Goal: Information Seeking & Learning: Learn about a topic

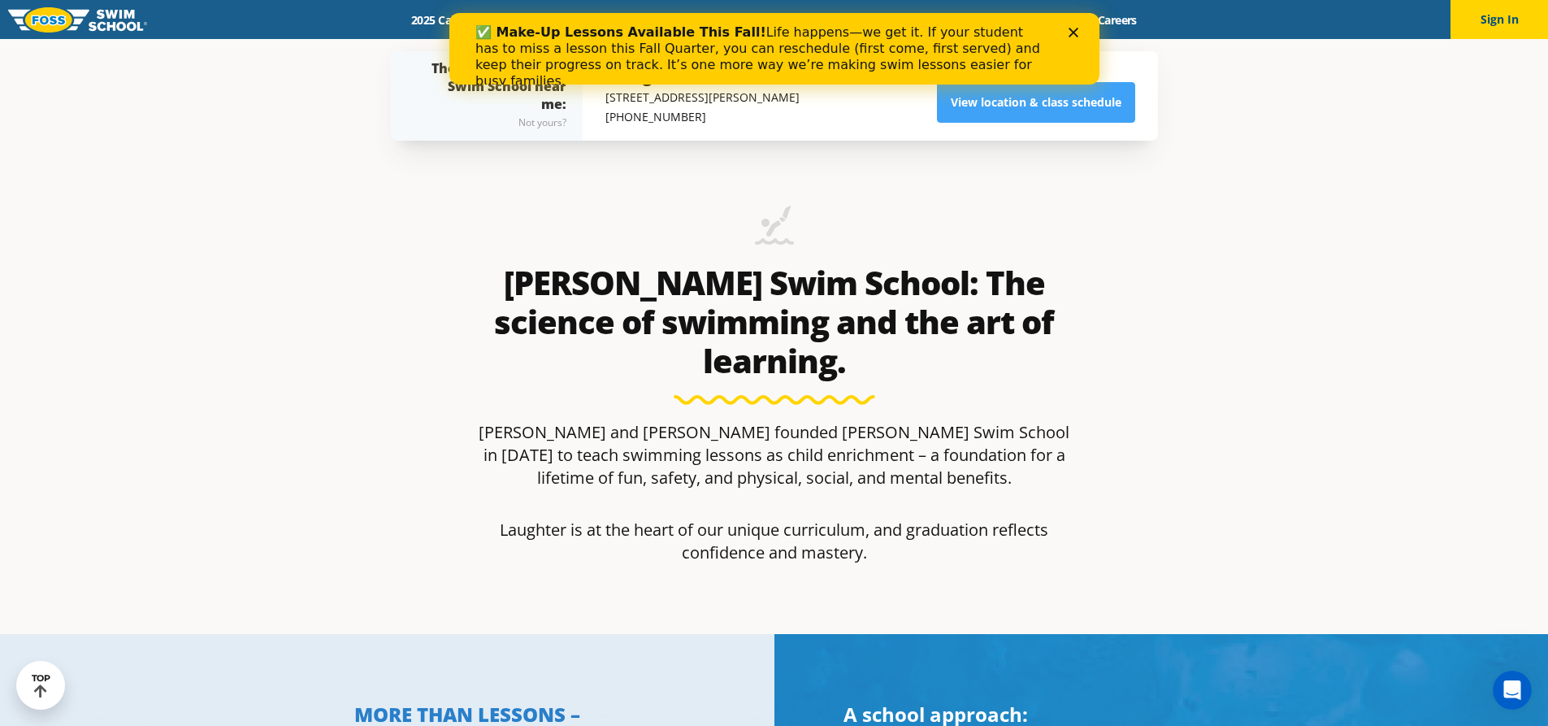
click at [443, 245] on div "Foss Swim School: The science of swimming and the art of learning. Jon and Susa…" at bounding box center [775, 391] width 784 height 485
click at [1073, 31] on icon "Close" at bounding box center [1073, 33] width 10 height 10
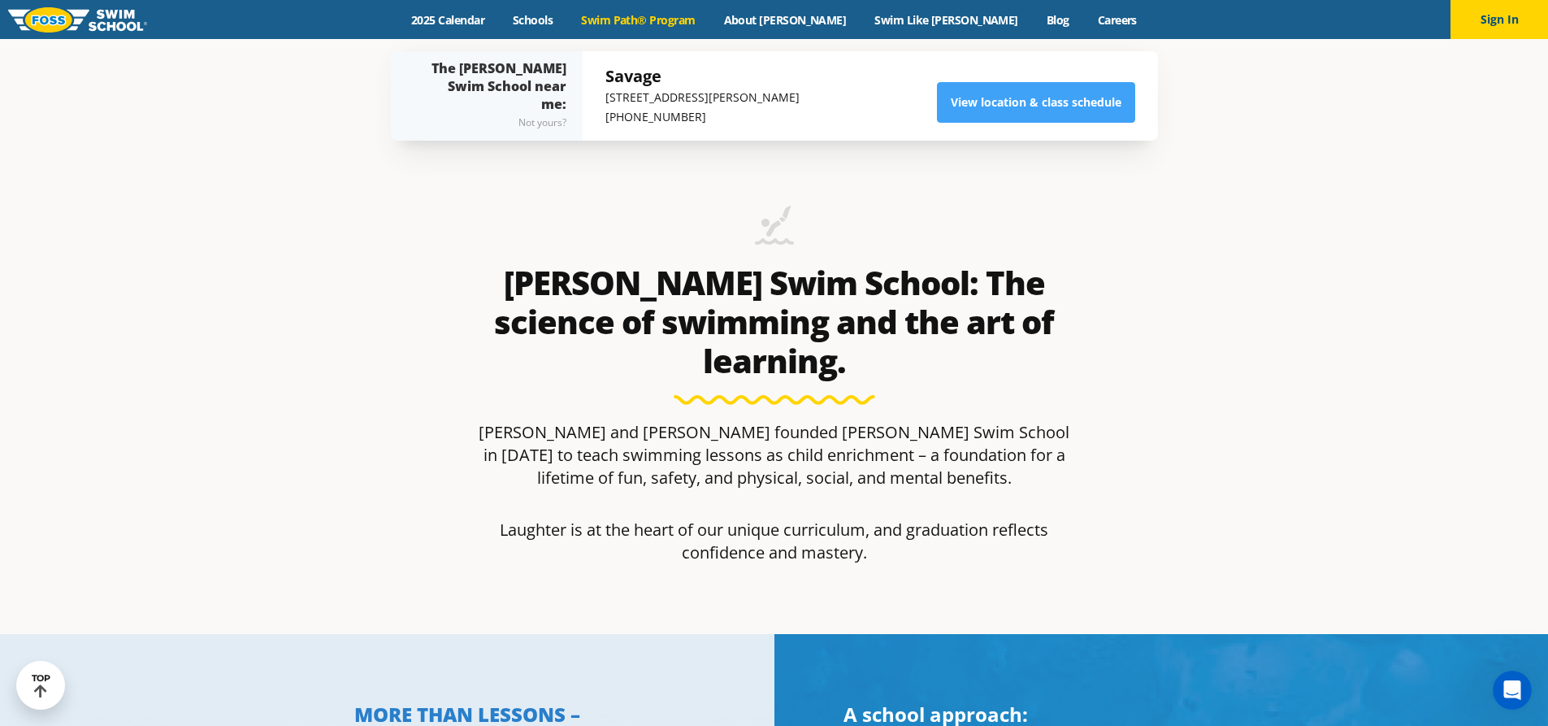
click at [650, 21] on link "Swim Path® Program" at bounding box center [638, 19] width 142 height 15
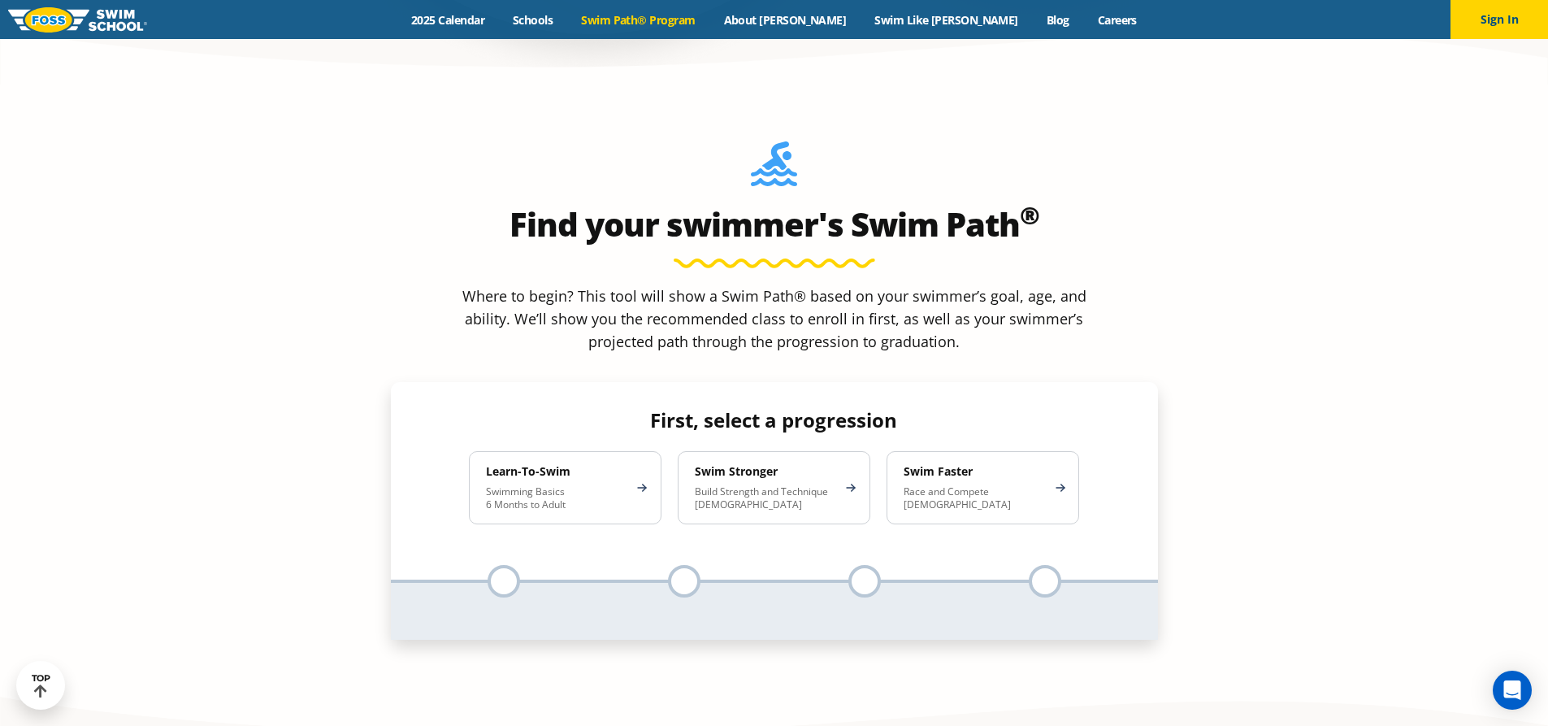
scroll to position [1463, 0]
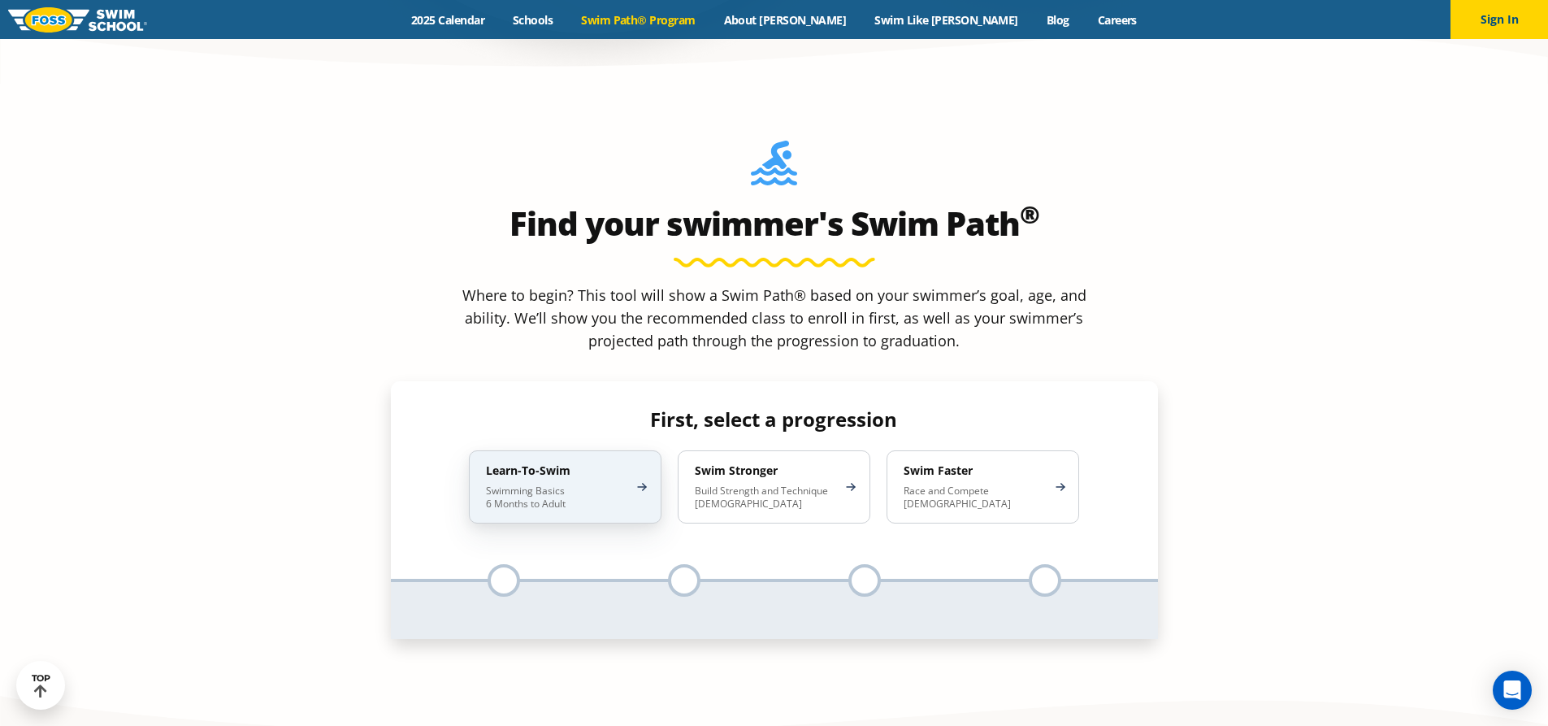
click at [632, 450] on div "Learn-To-Swim Swimming Basics 6 Months to Adult" at bounding box center [565, 486] width 193 height 73
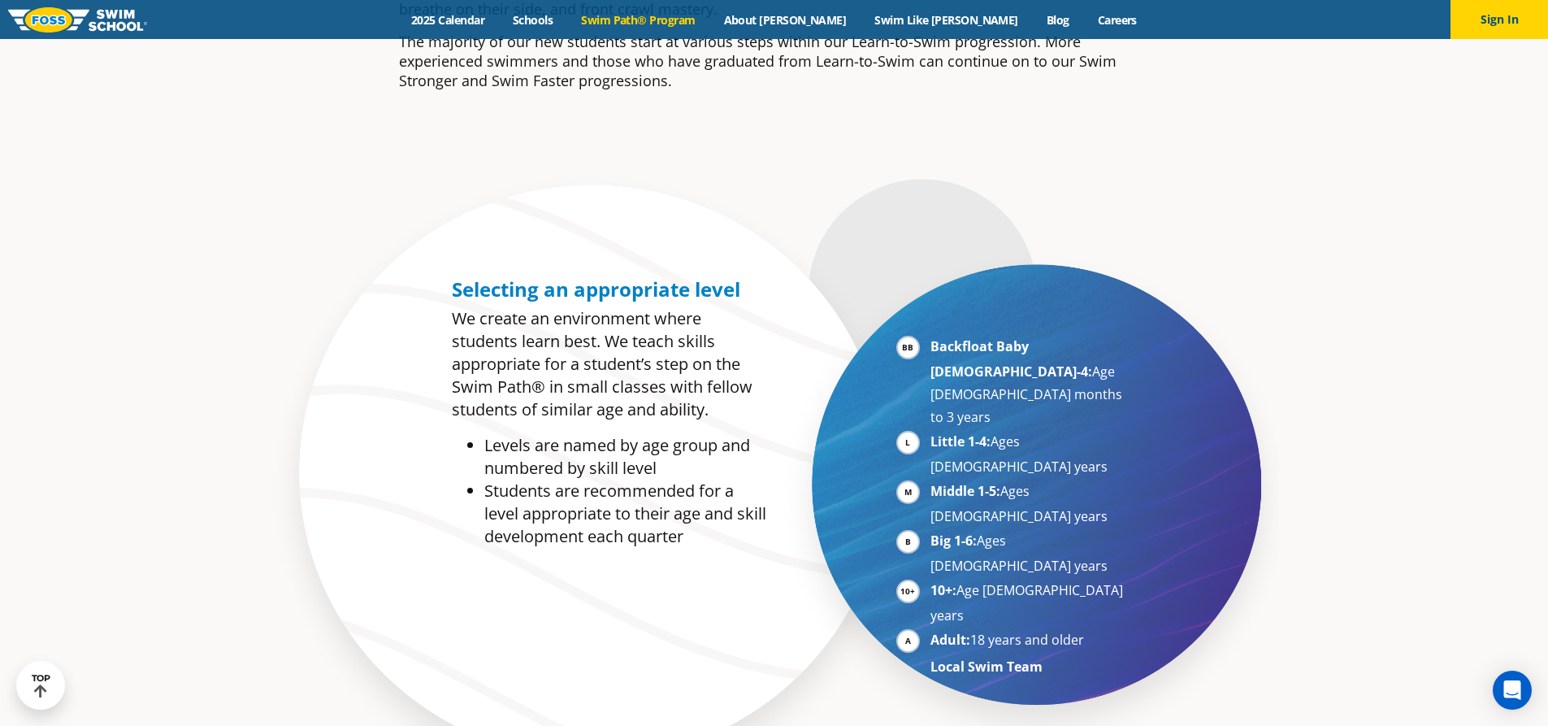
scroll to position [975, 0]
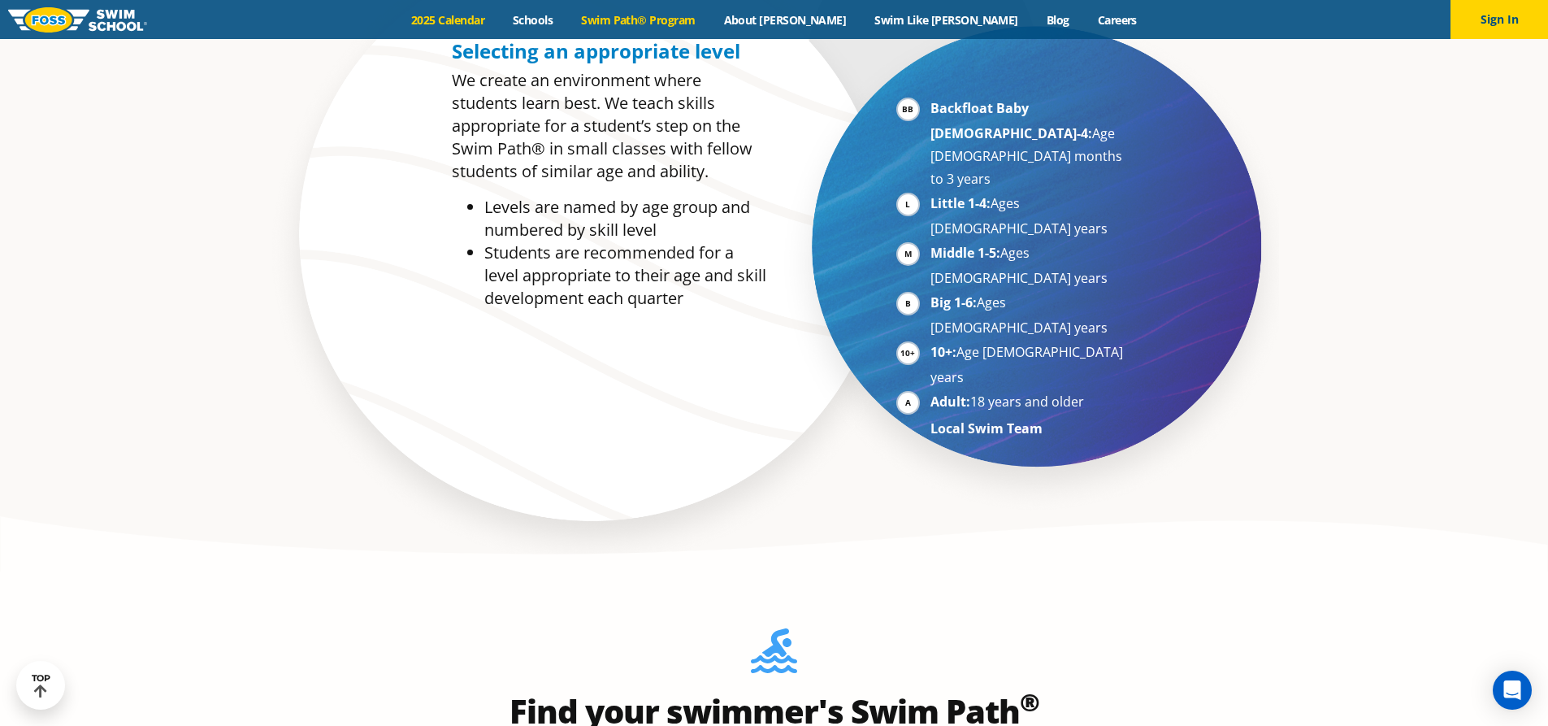
click at [499, 15] on link "2025 Calendar" at bounding box center [448, 19] width 102 height 15
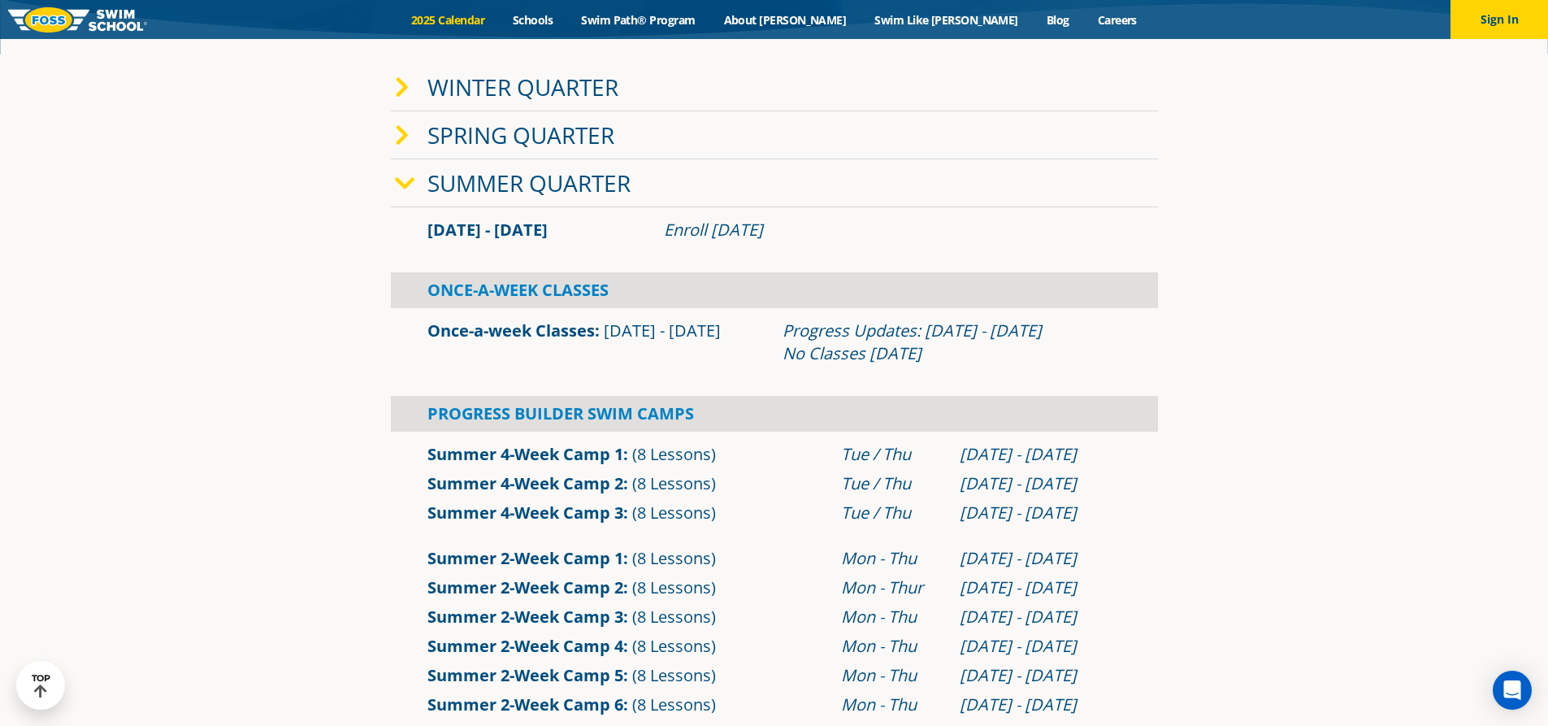
scroll to position [488, 0]
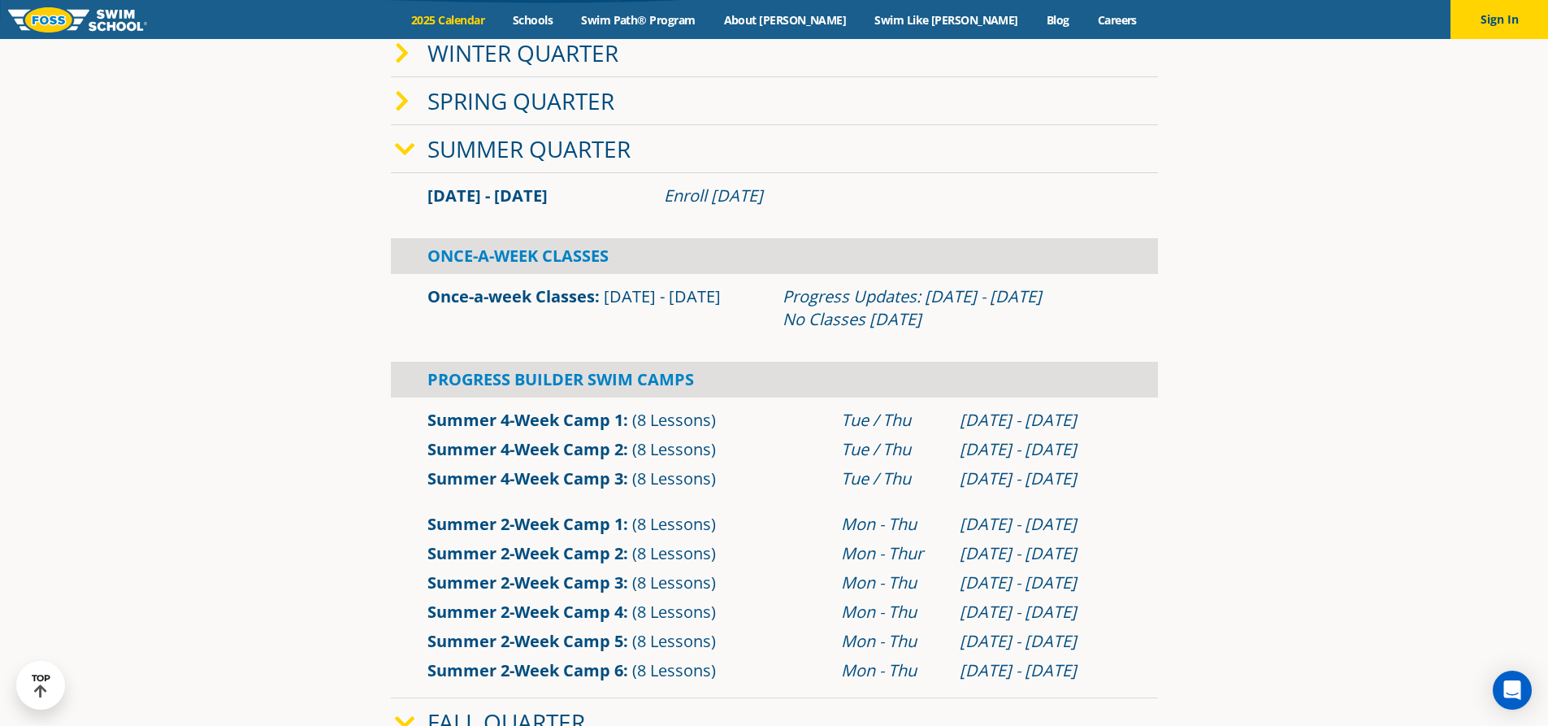
click at [546, 67] on link "Winter Quarter" at bounding box center [523, 52] width 191 height 31
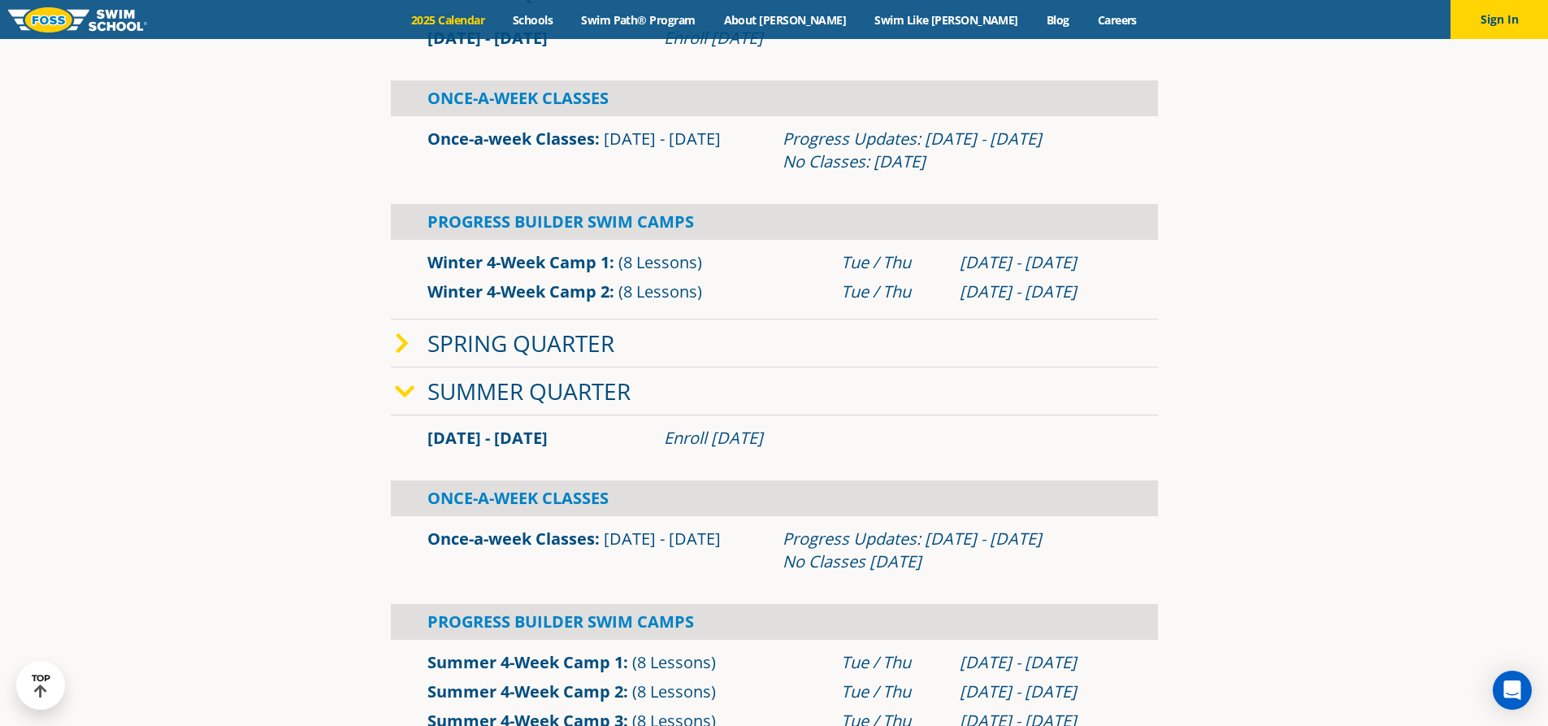
scroll to position [569, 0]
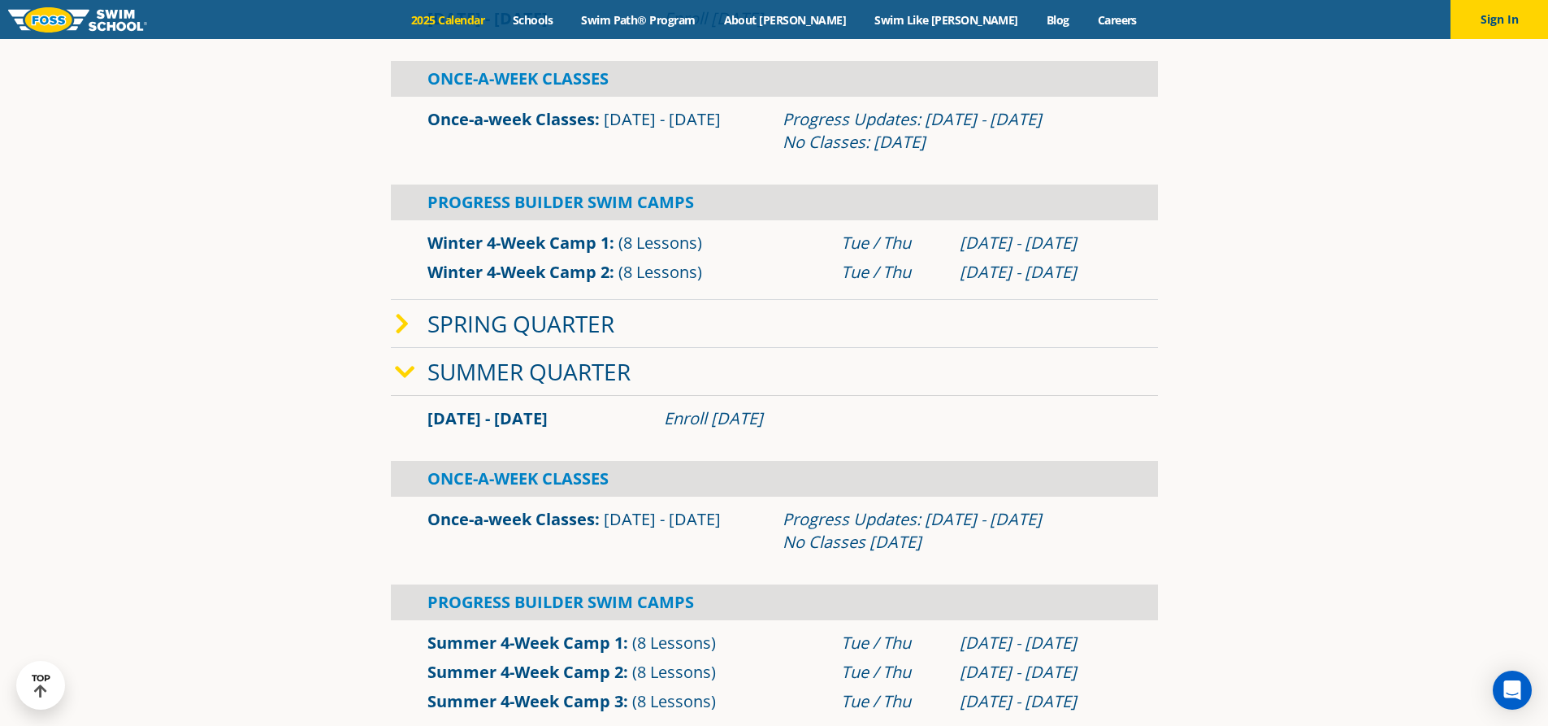
click at [577, 323] on link "Spring Quarter" at bounding box center [521, 323] width 187 height 31
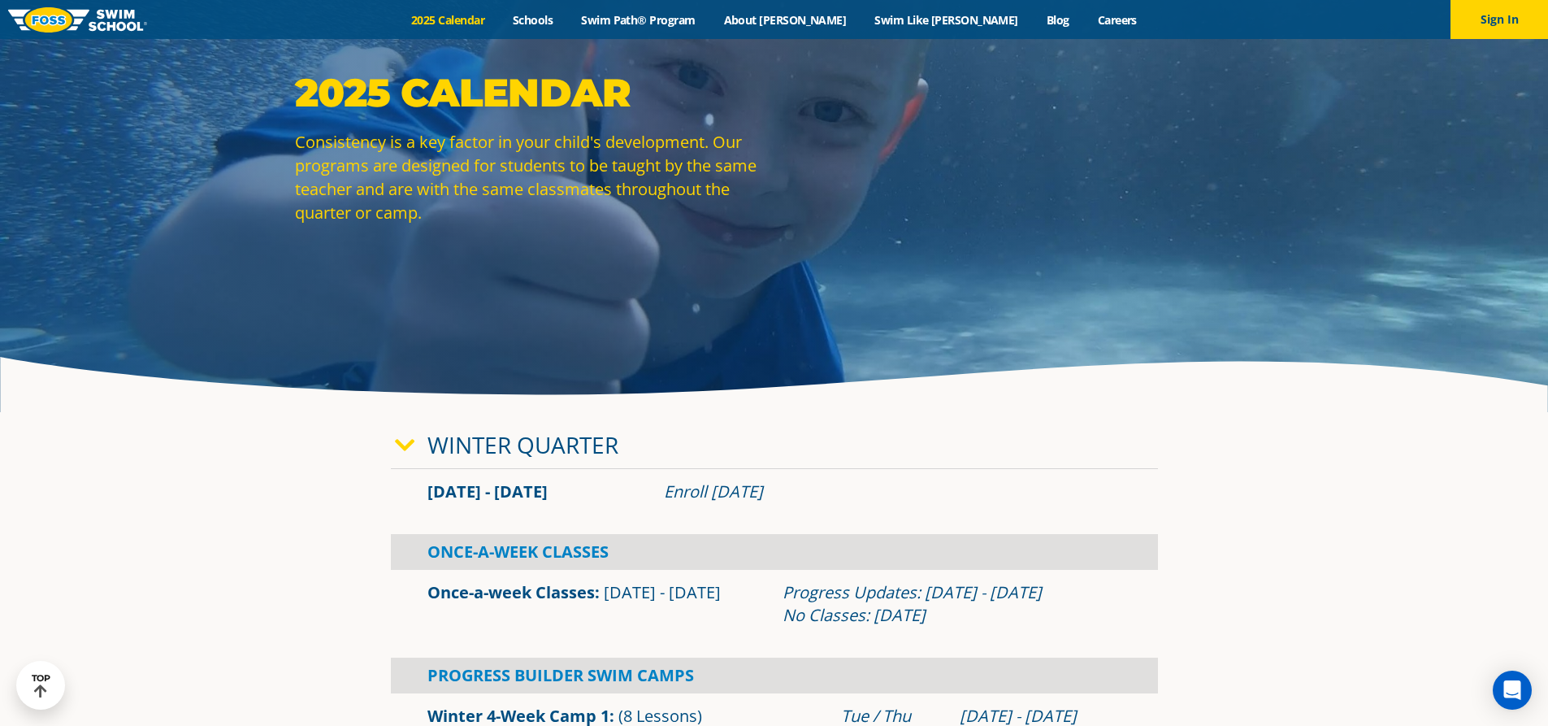
scroll to position [0, 0]
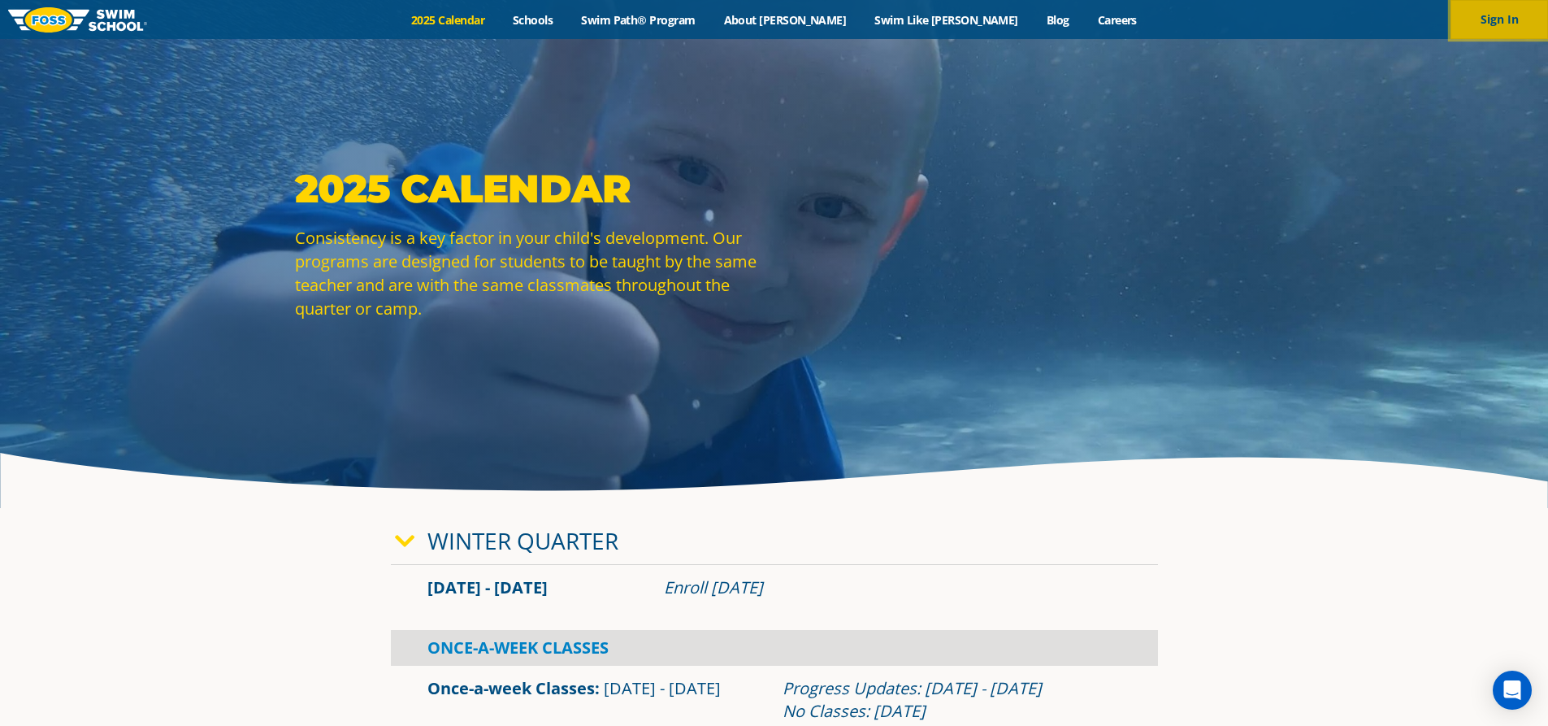
drag, startPoint x: 1509, startPoint y: 18, endPoint x: 1440, endPoint y: 38, distance: 72.0
click at [1511, 18] on button "Sign In" at bounding box center [1500, 19] width 98 height 39
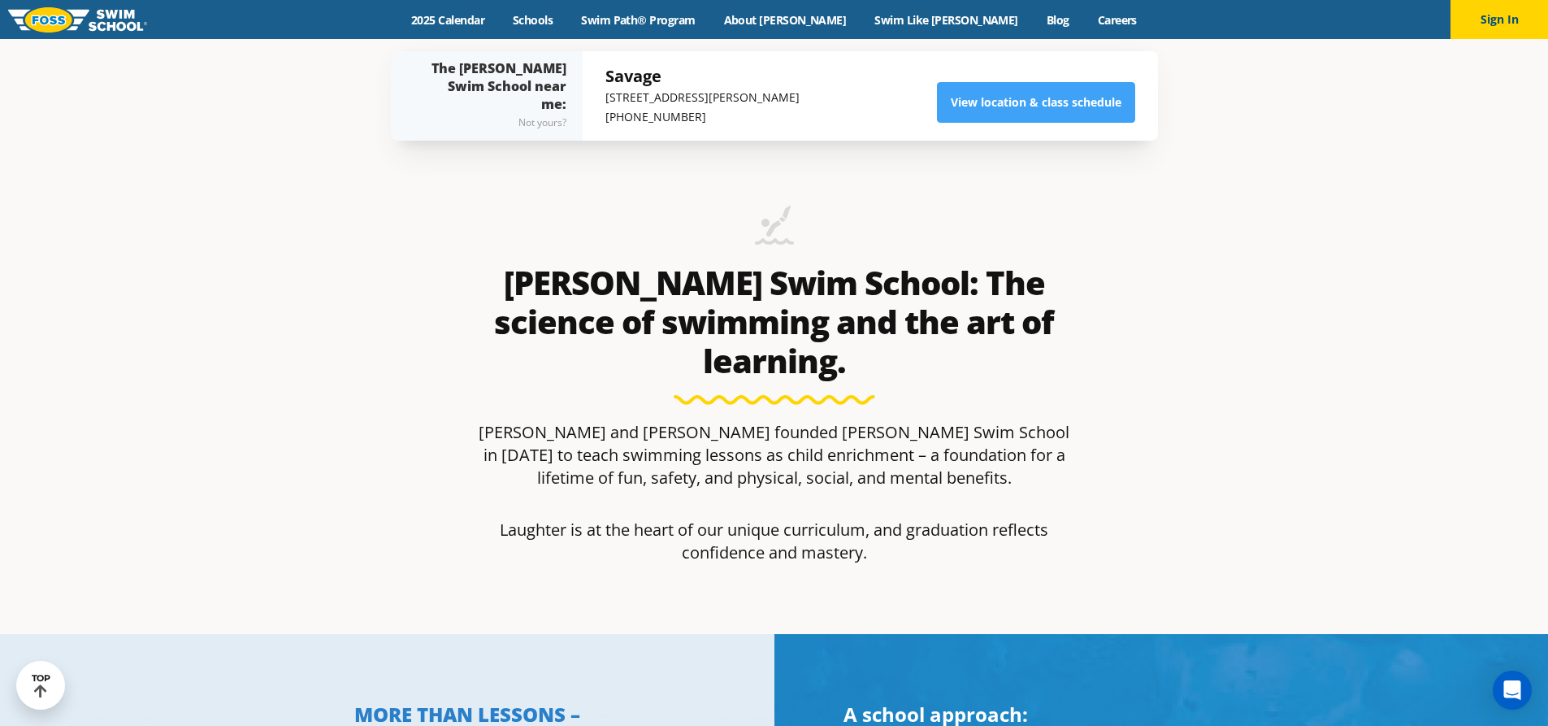
click at [526, 29] on div "Menu 2025 Calendar Schools Swim Path® Program About [PERSON_NAME] Swim Like [PE…" at bounding box center [774, 19] width 1548 height 39
click at [499, 24] on link "2025 Calendar" at bounding box center [448, 19] width 102 height 15
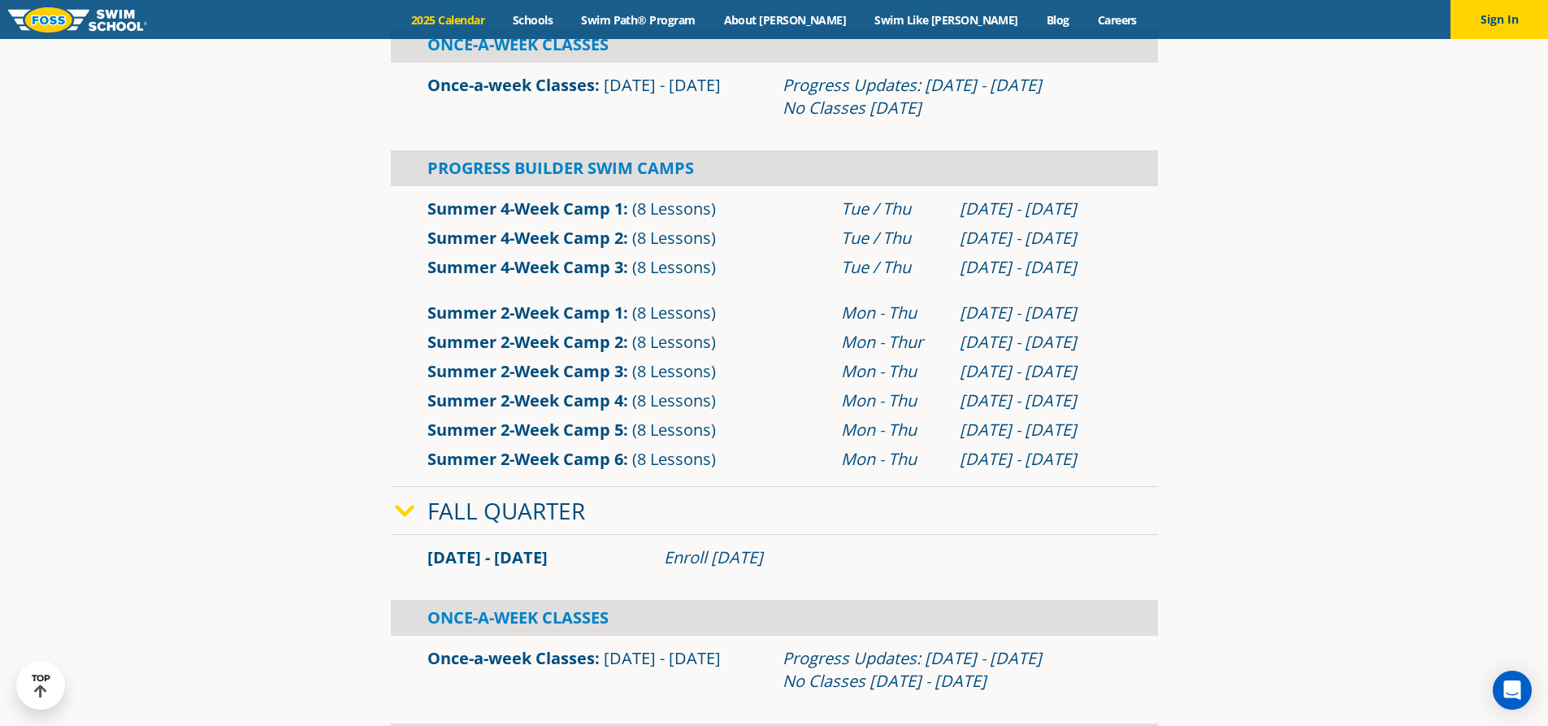
scroll to position [325, 0]
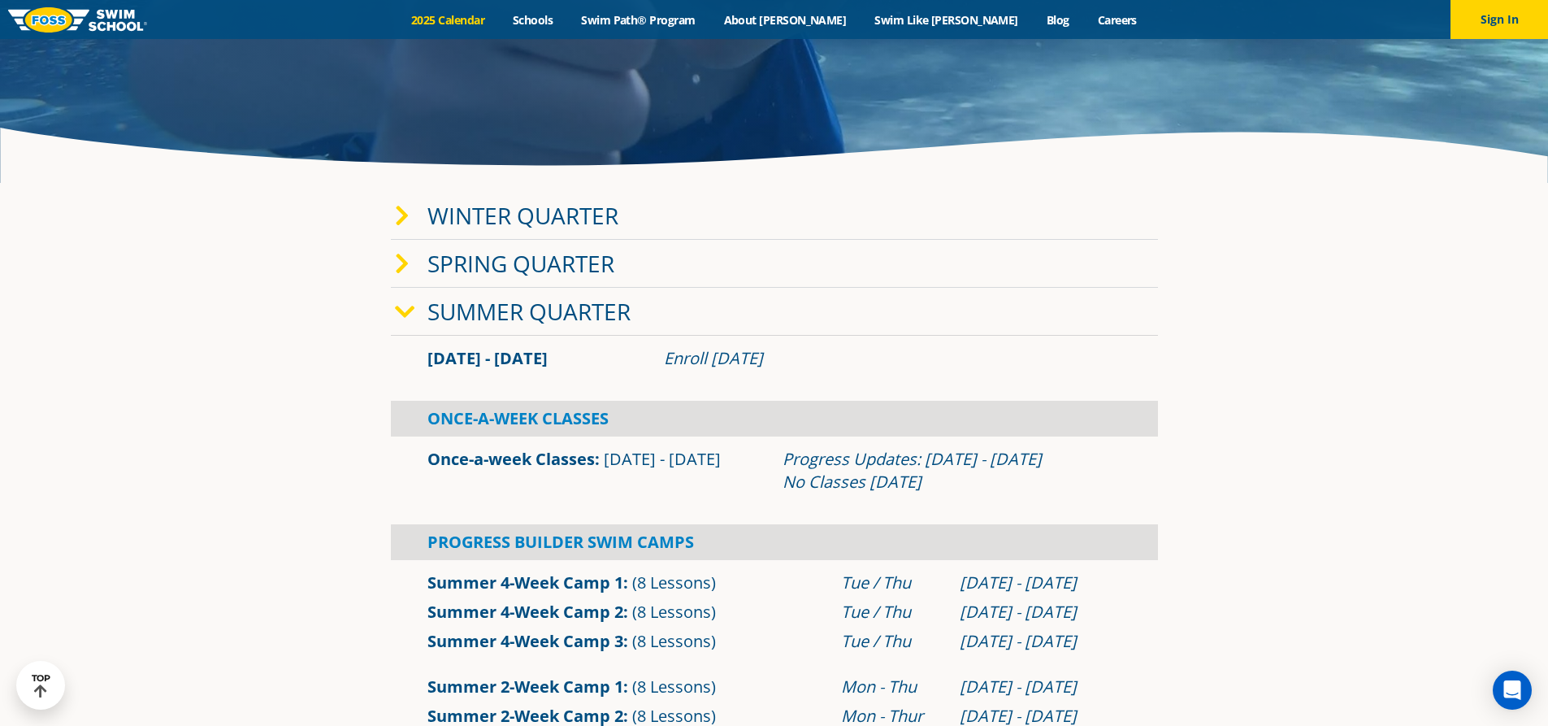
click at [476, 217] on link "Winter Quarter" at bounding box center [523, 215] width 191 height 31
